Goal: Task Accomplishment & Management: Use online tool/utility

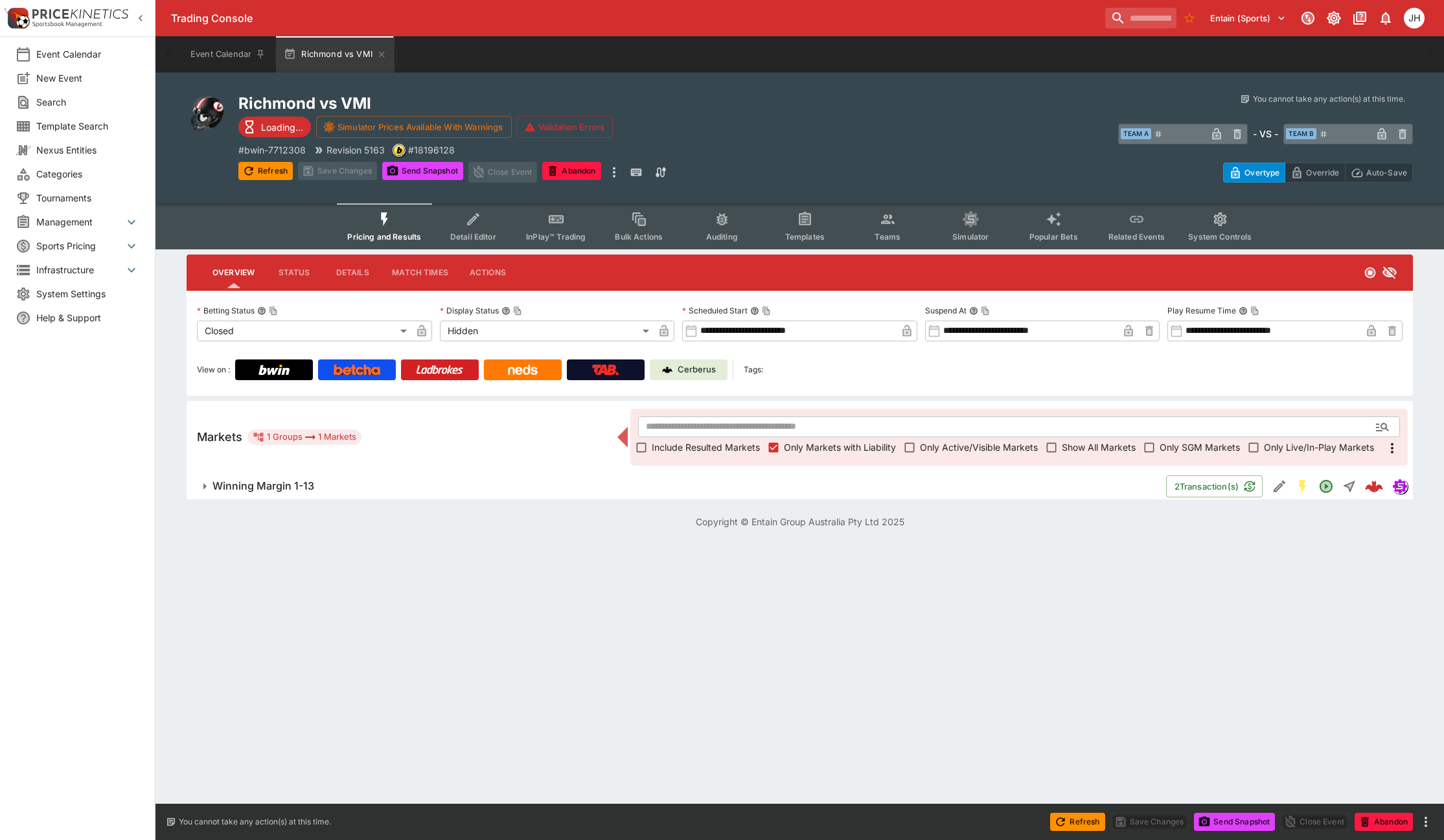
click at [482, 484] on span "Winning Margin 1-13" at bounding box center [683, 486] width 943 height 14
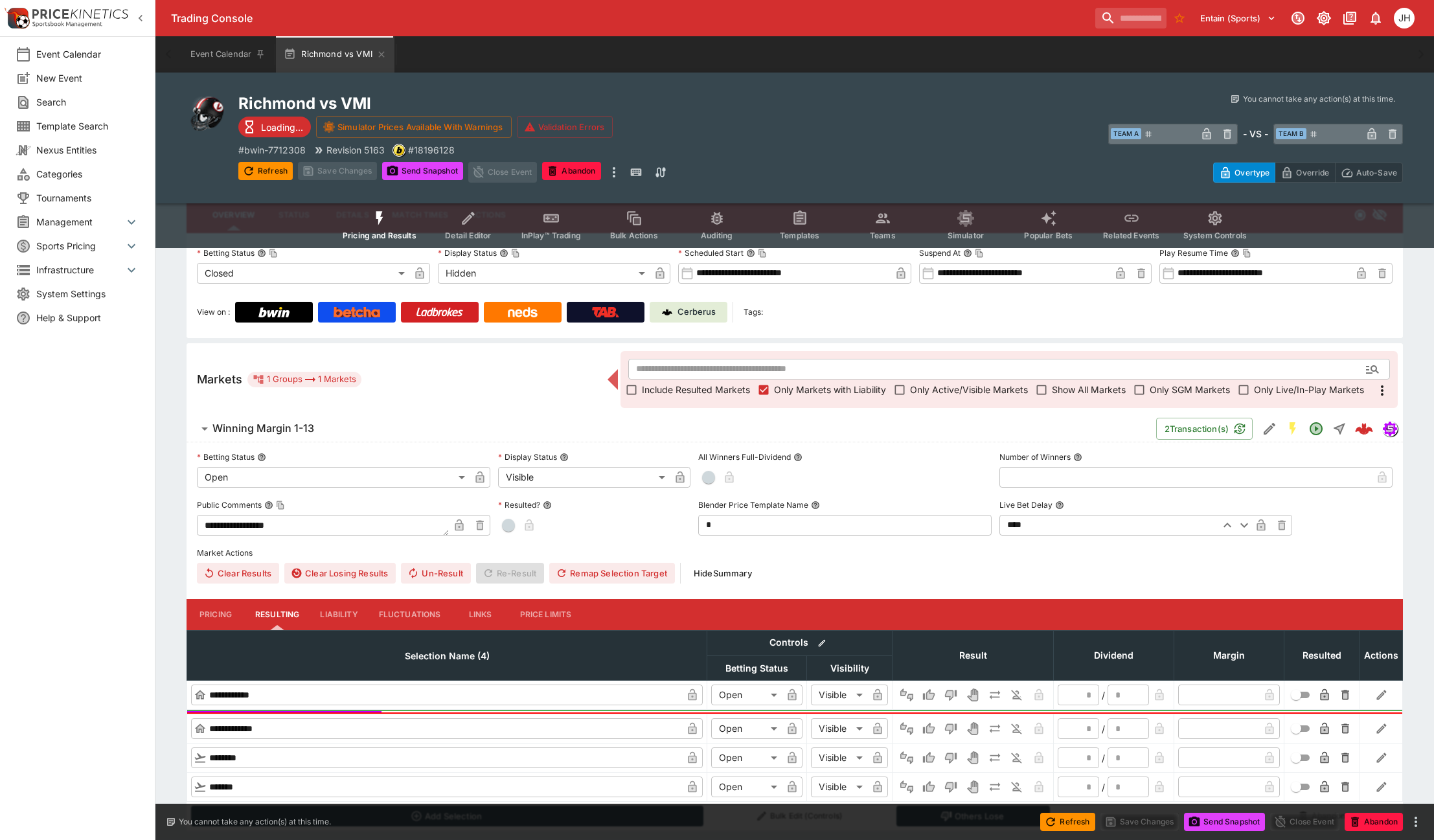
scroll to position [93, 0]
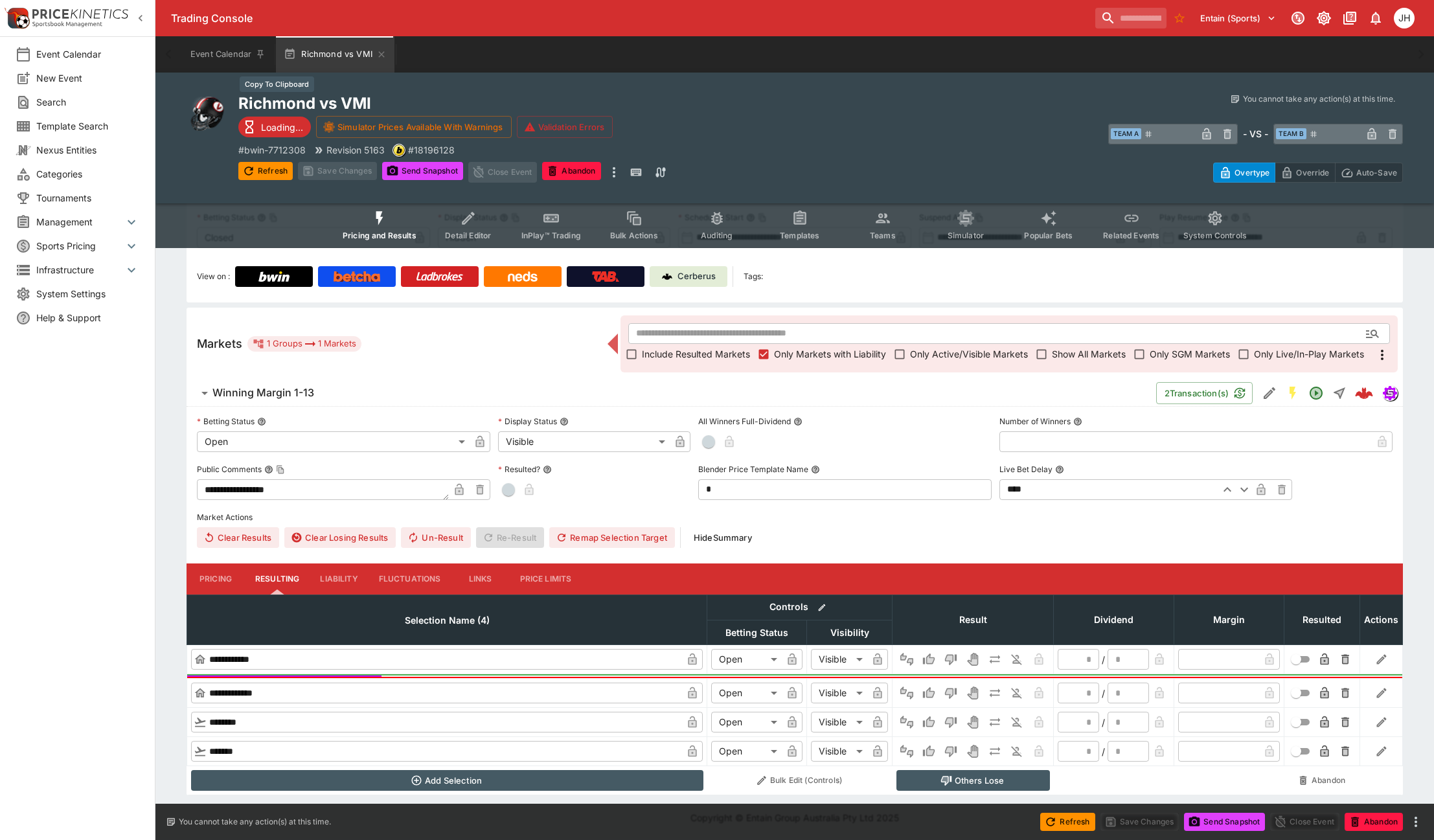
click at [328, 99] on h2 "Richmond vs VMI" at bounding box center [530, 103] width 583 height 20
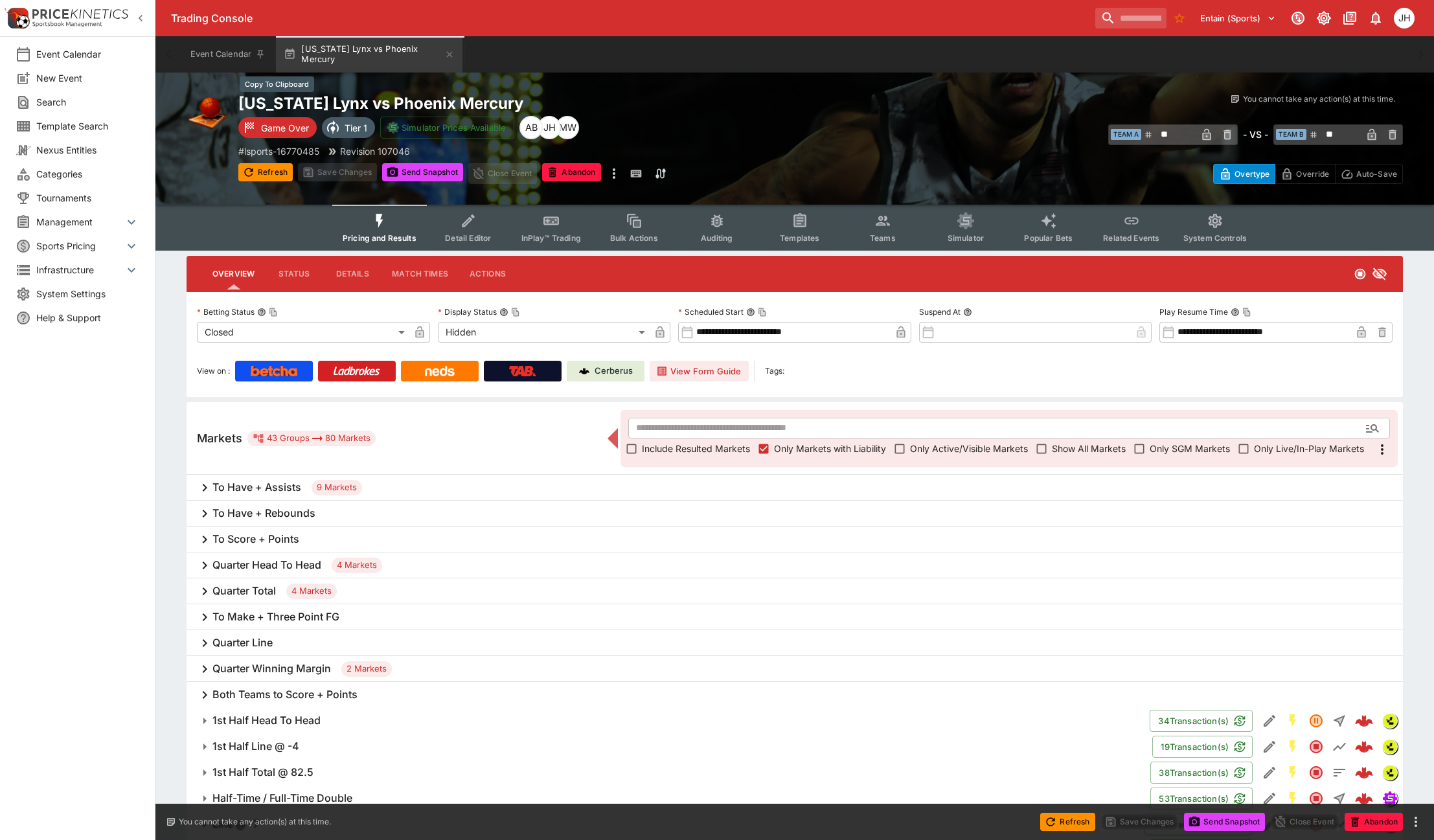
click at [383, 103] on h2 "[US_STATE] Lynx vs Phoenix Mercury" at bounding box center [530, 103] width 583 height 20
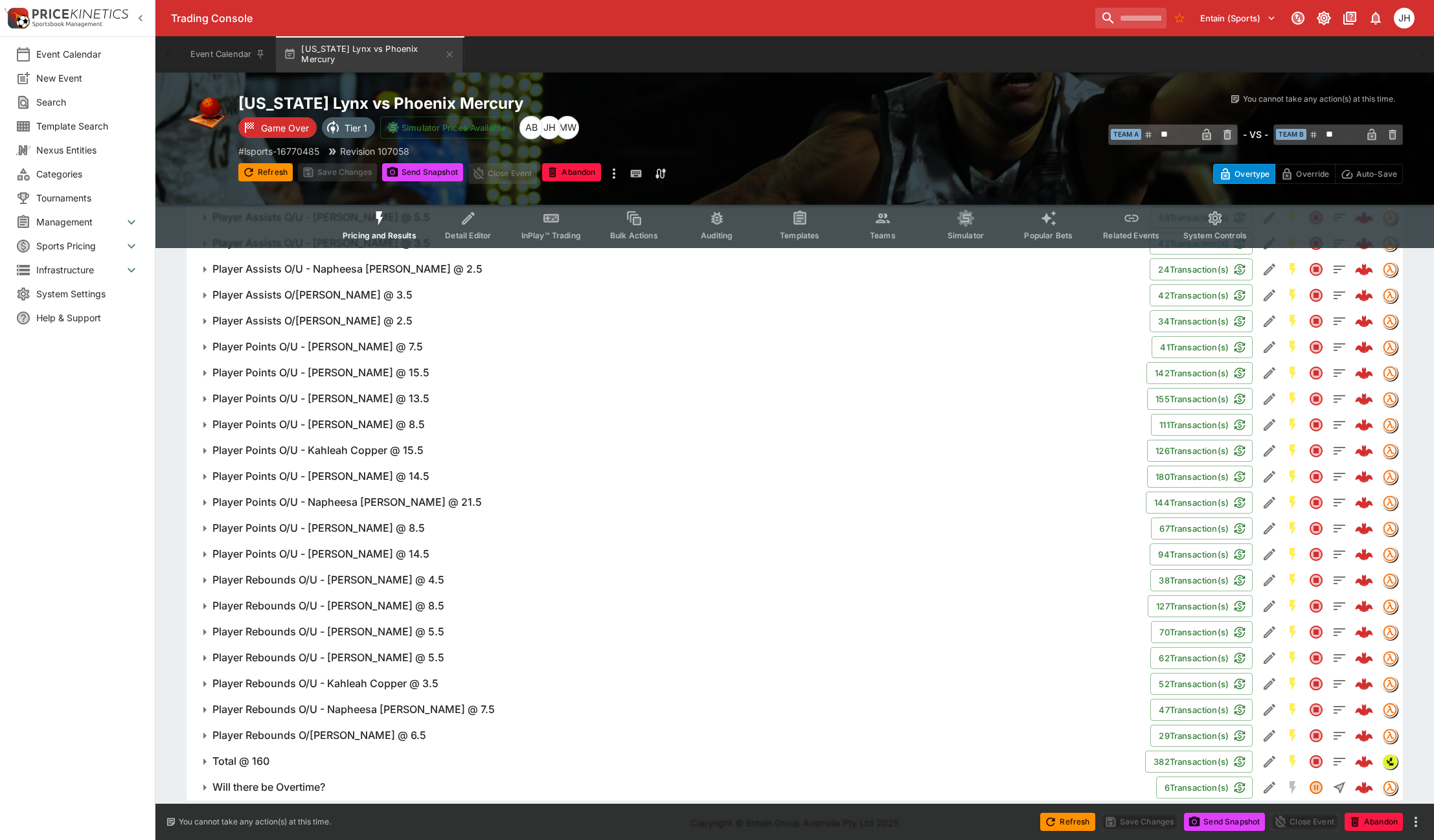
scroll to position [716, 0]
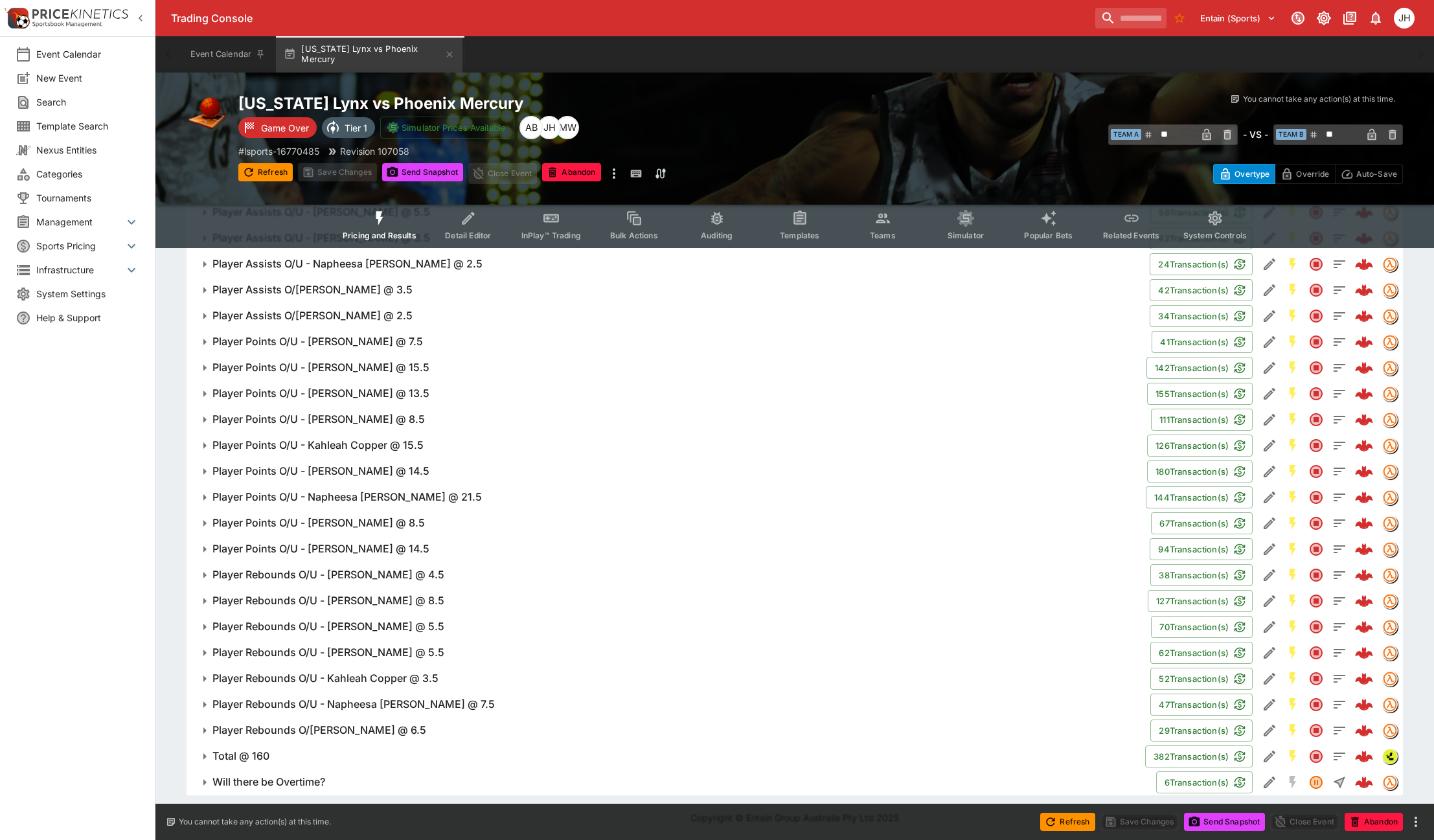
drag, startPoint x: 303, startPoint y: 749, endPoint x: 323, endPoint y: 745, distance: 20.4
click at [303, 749] on button "Total @ 160" at bounding box center [665, 757] width 959 height 26
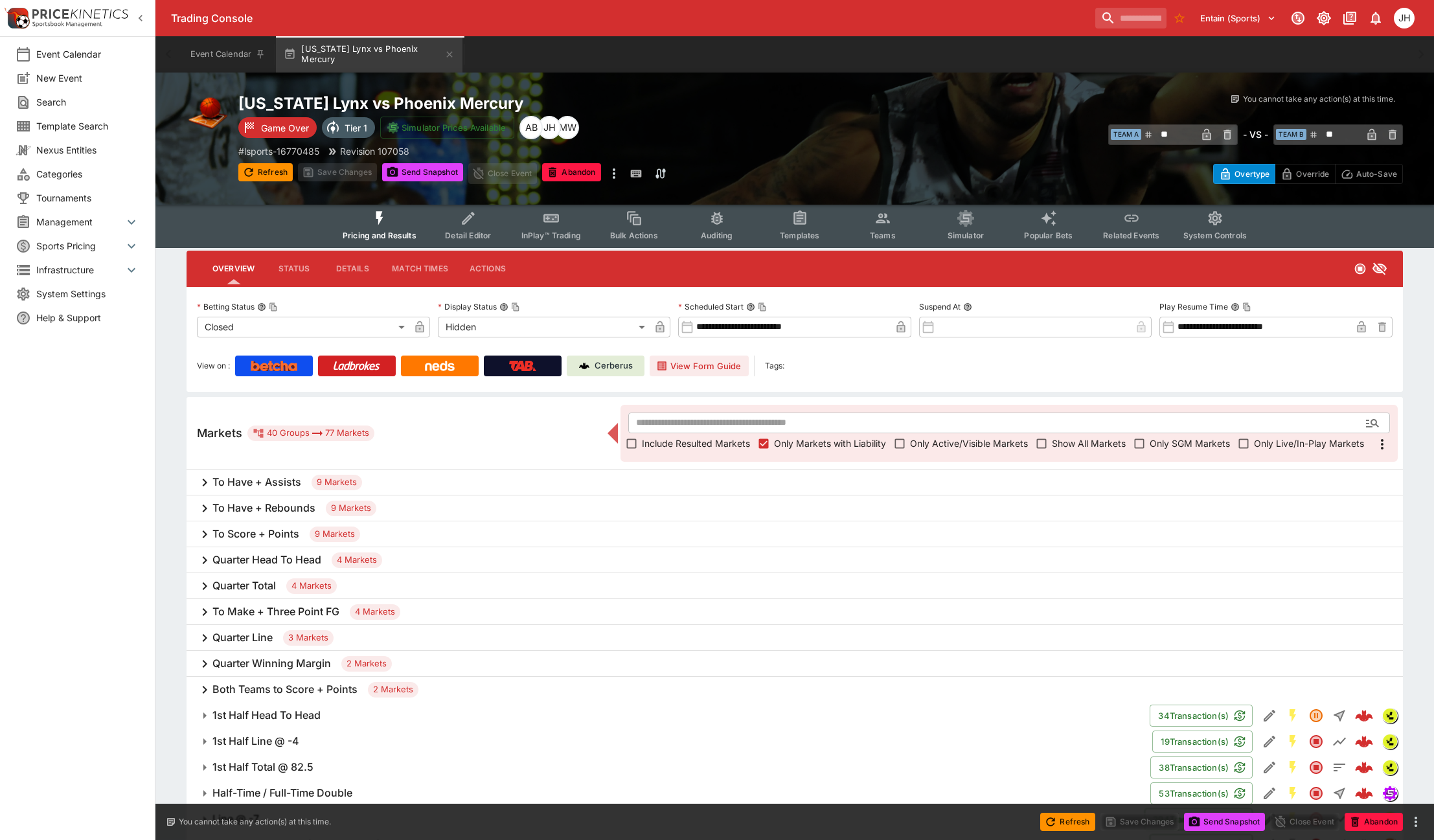
scroll to position [0, 0]
